Goal: Task Accomplishment & Management: Manage account settings

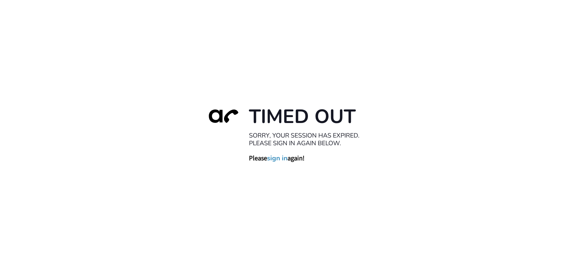
click at [276, 159] on link "sign in" at bounding box center [277, 158] width 20 height 8
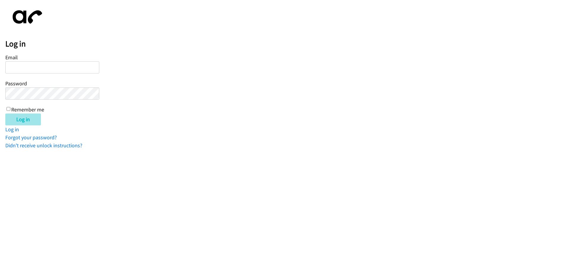
type input "[EMAIL_ADDRESS][DOMAIN_NAME]"
click at [15, 114] on input "Log in" at bounding box center [23, 120] width 36 height 12
